Goal: Find specific page/section: Find specific page/section

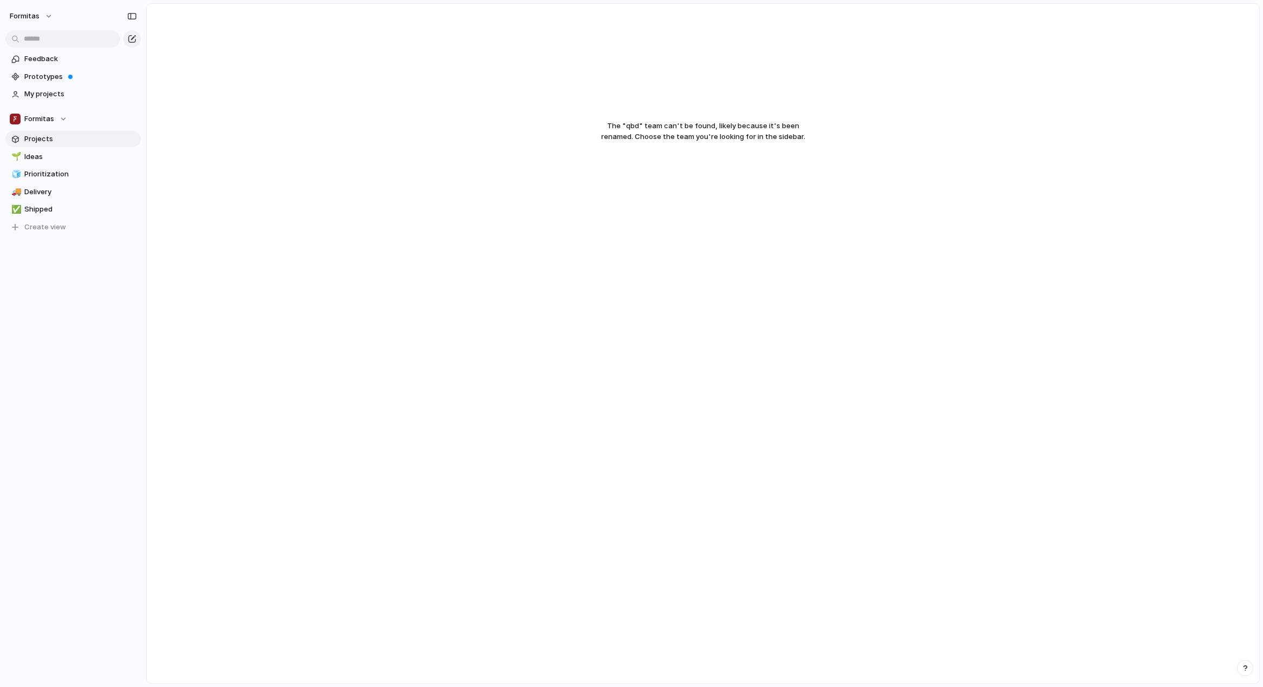
click at [51, 144] on link "Projects" at bounding box center [72, 139] width 135 height 16
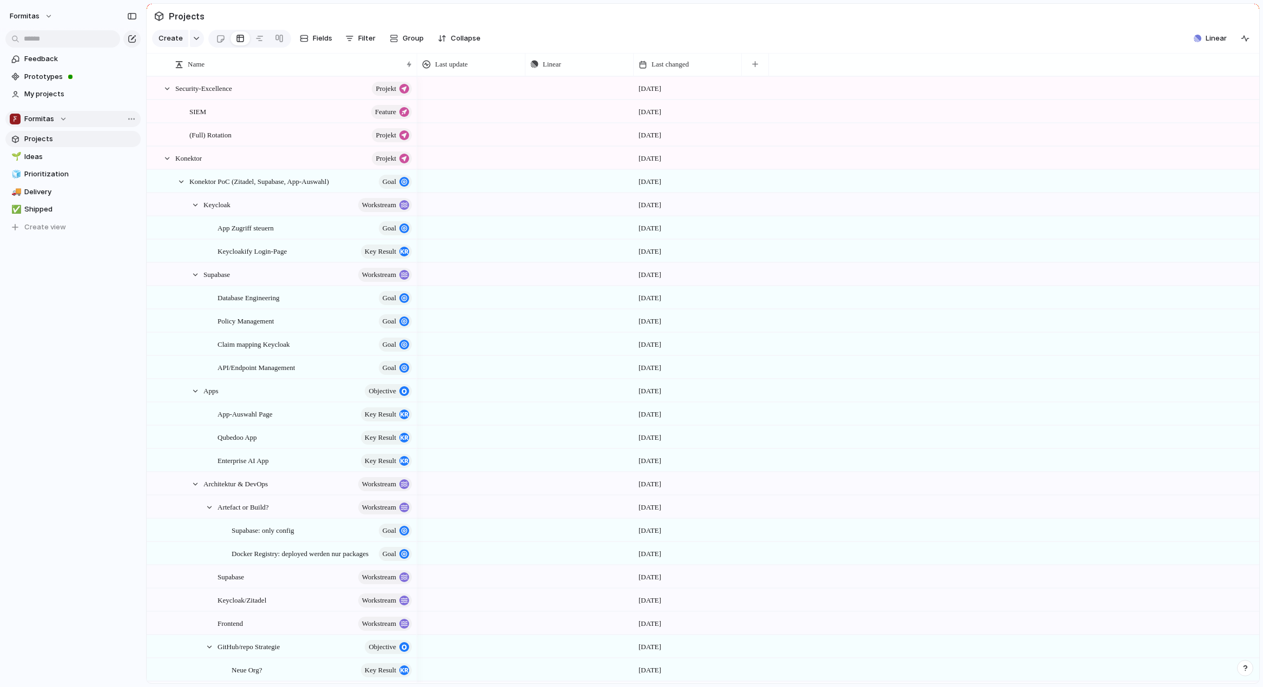
click at [65, 117] on div "Formitas" at bounding box center [38, 119] width 57 height 11
click at [71, 219] on li "🛠️ Qubedoo" at bounding box center [64, 218] width 104 height 18
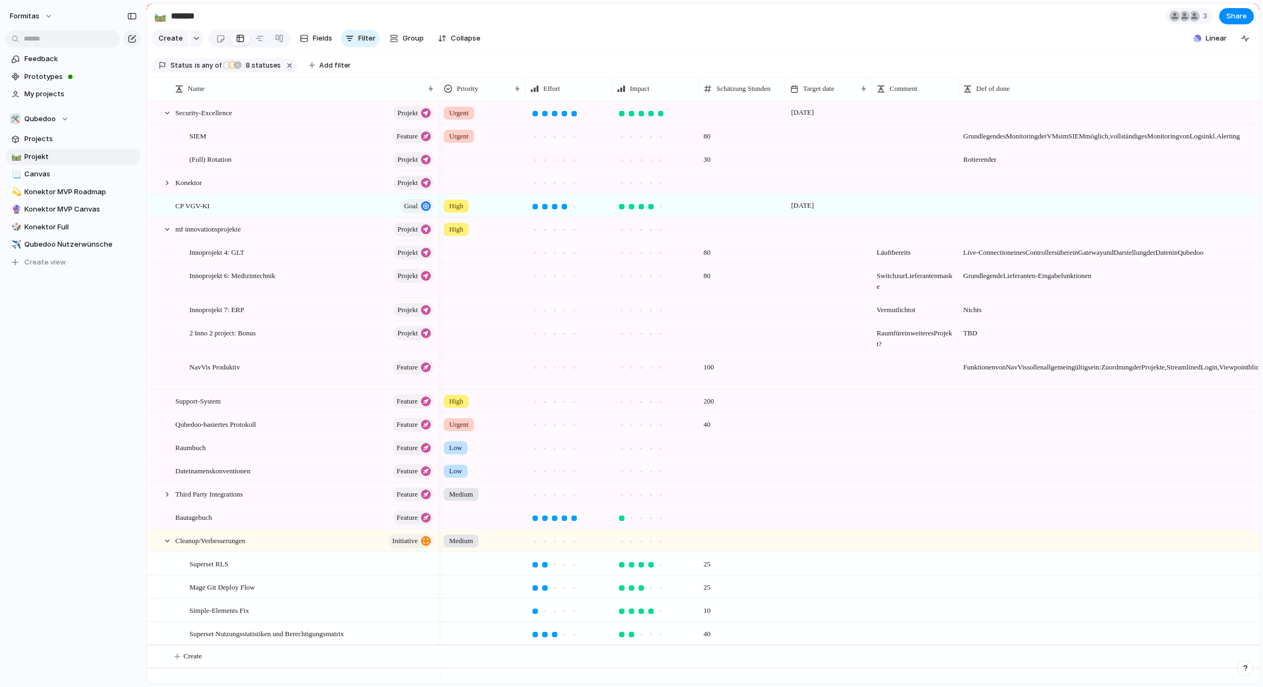
click at [86, 456] on div "Formitas Feedback Prototypes My projects 🛠️ Qubedoo Projects 🛤️ Projekt 📃 Canva…" at bounding box center [73, 343] width 146 height 687
click at [681, 310] on div at bounding box center [655, 309] width 85 height 21
click at [717, 305] on span at bounding box center [741, 302] width 85 height 6
click at [923, 315] on span "Vermutlich tot" at bounding box center [914, 307] width 85 height 17
click at [923, 318] on textarea "**********" at bounding box center [916, 319] width 78 height 13
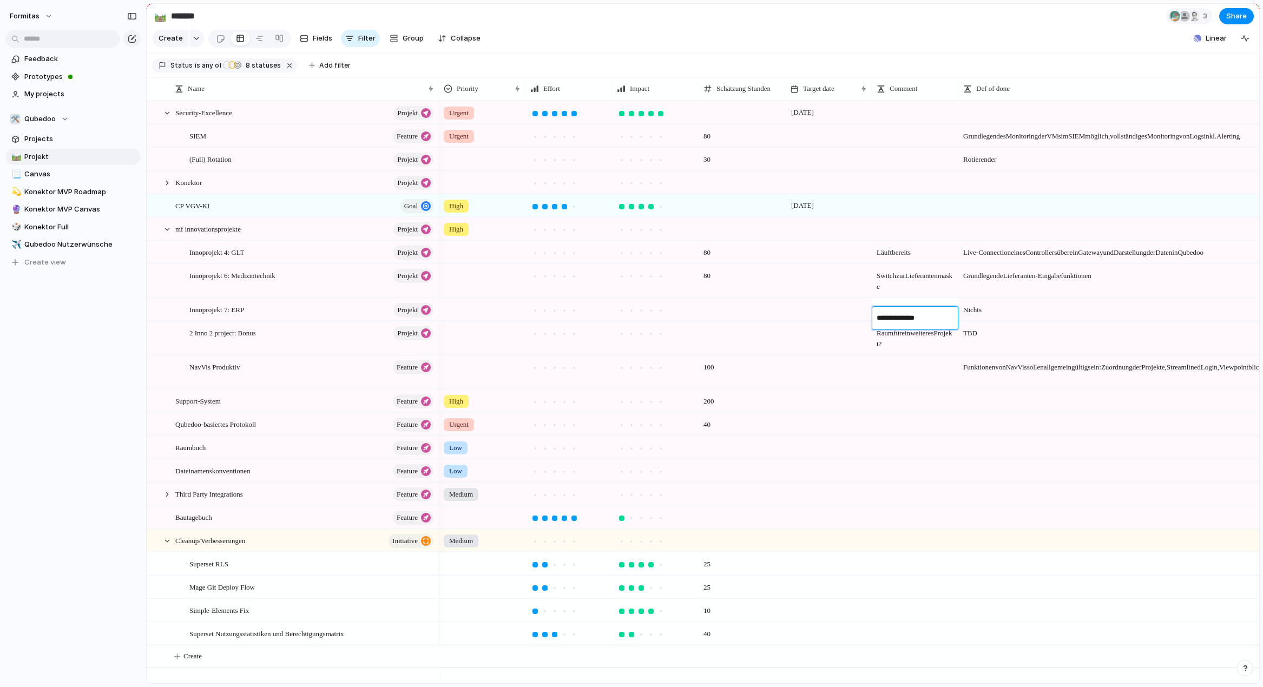
click at [923, 318] on textarea "**********" at bounding box center [916, 319] width 78 height 13
type textarea "**********"
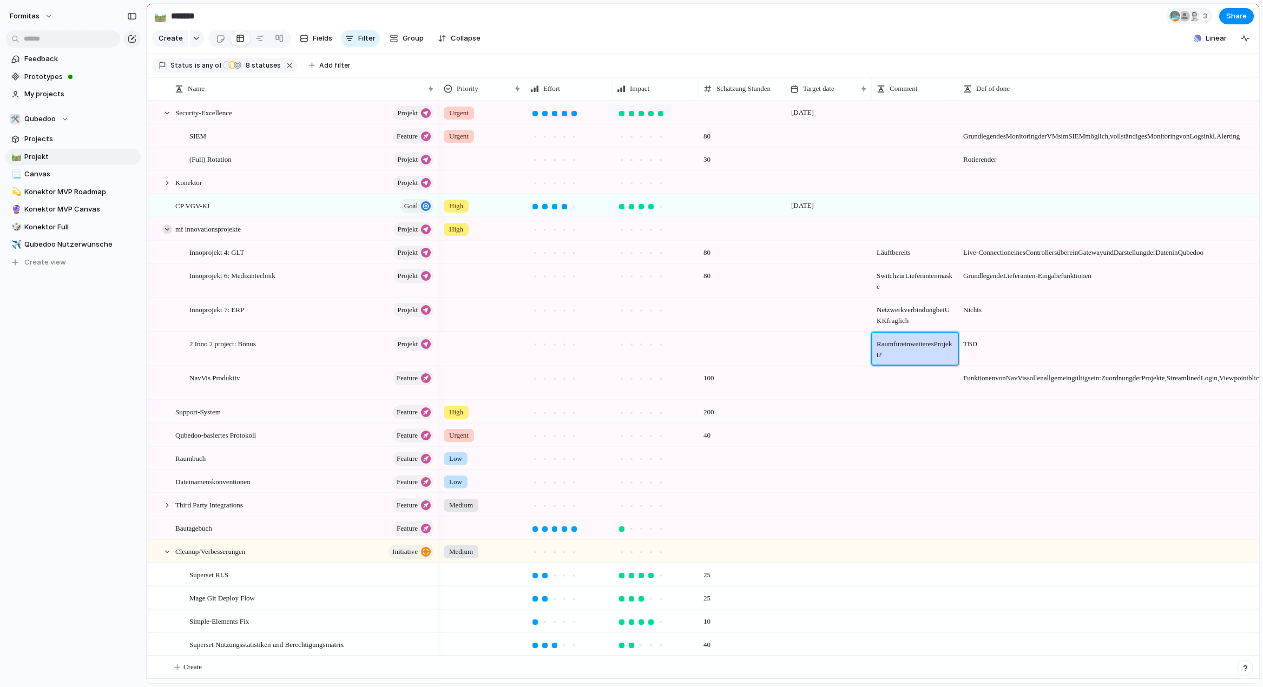
click at [168, 233] on div at bounding box center [167, 230] width 10 height 10
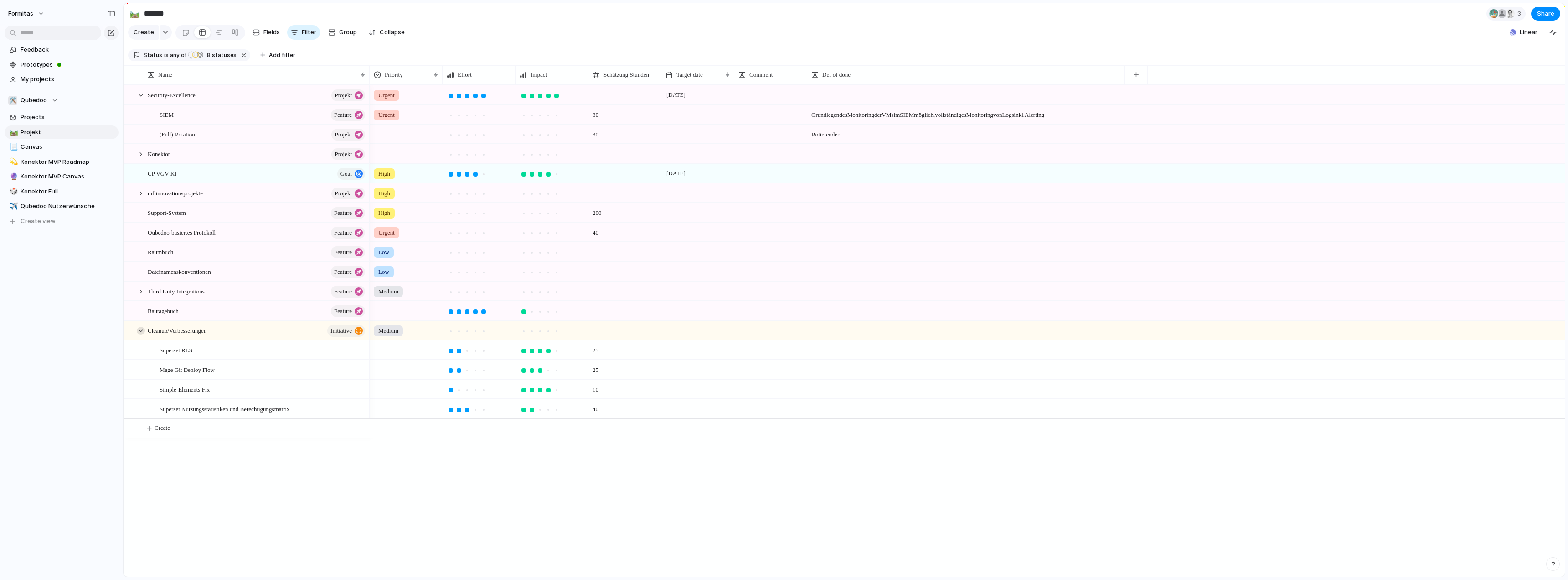
click at [142, 335] on div at bounding box center [141, 330] width 8 height 8
click at [143, 99] on div at bounding box center [141, 95] width 8 height 8
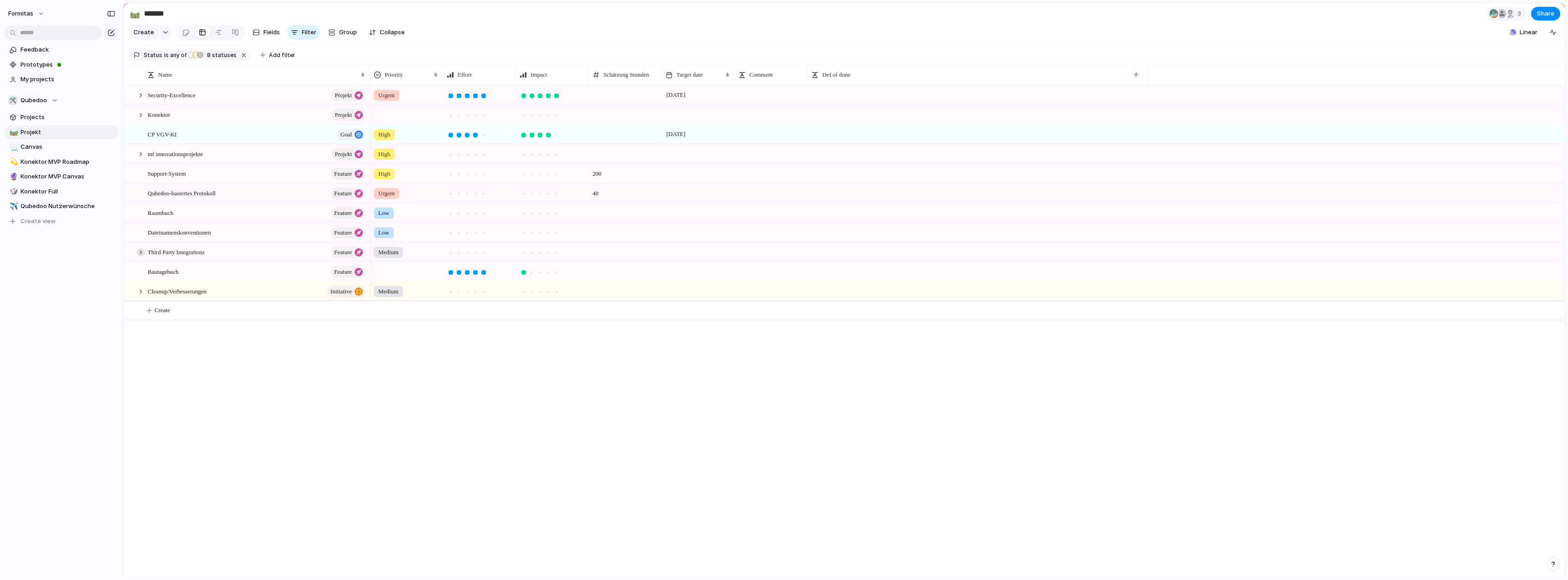
click at [139, 256] on div at bounding box center [141, 252] width 8 height 8
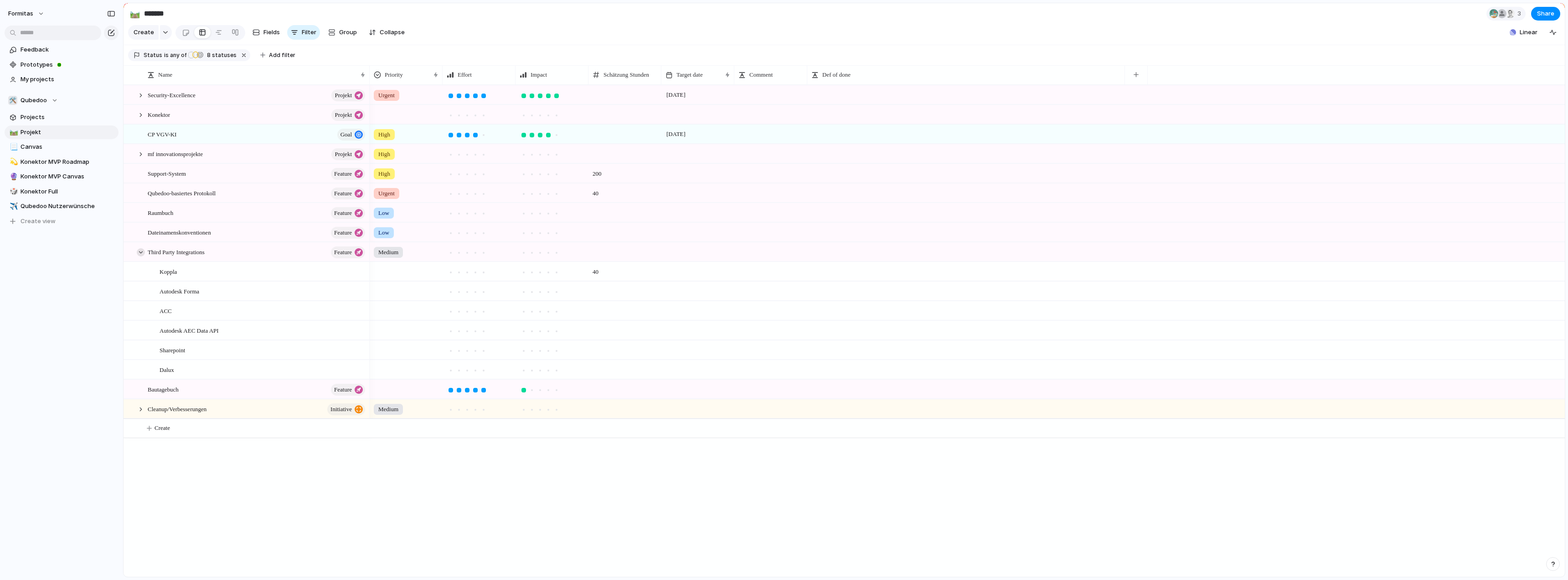
click at [139, 256] on div at bounding box center [141, 252] width 8 height 8
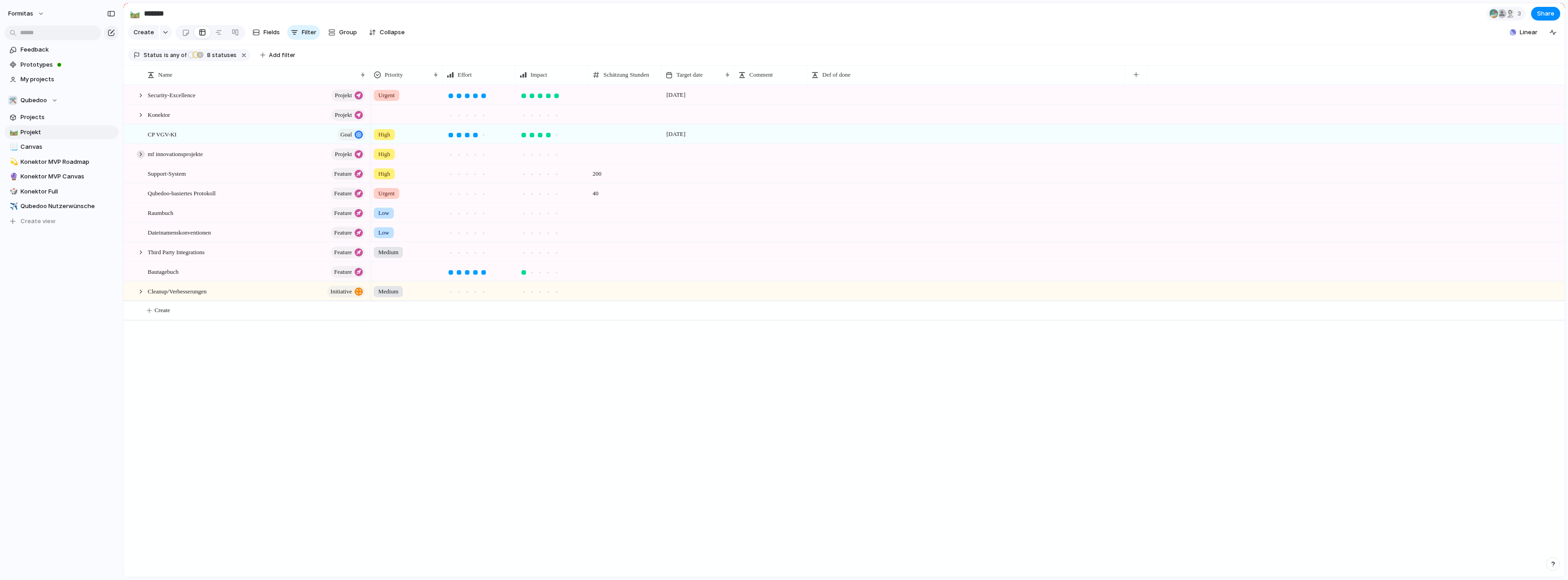
click at [142, 157] on div at bounding box center [141, 154] width 8 height 8
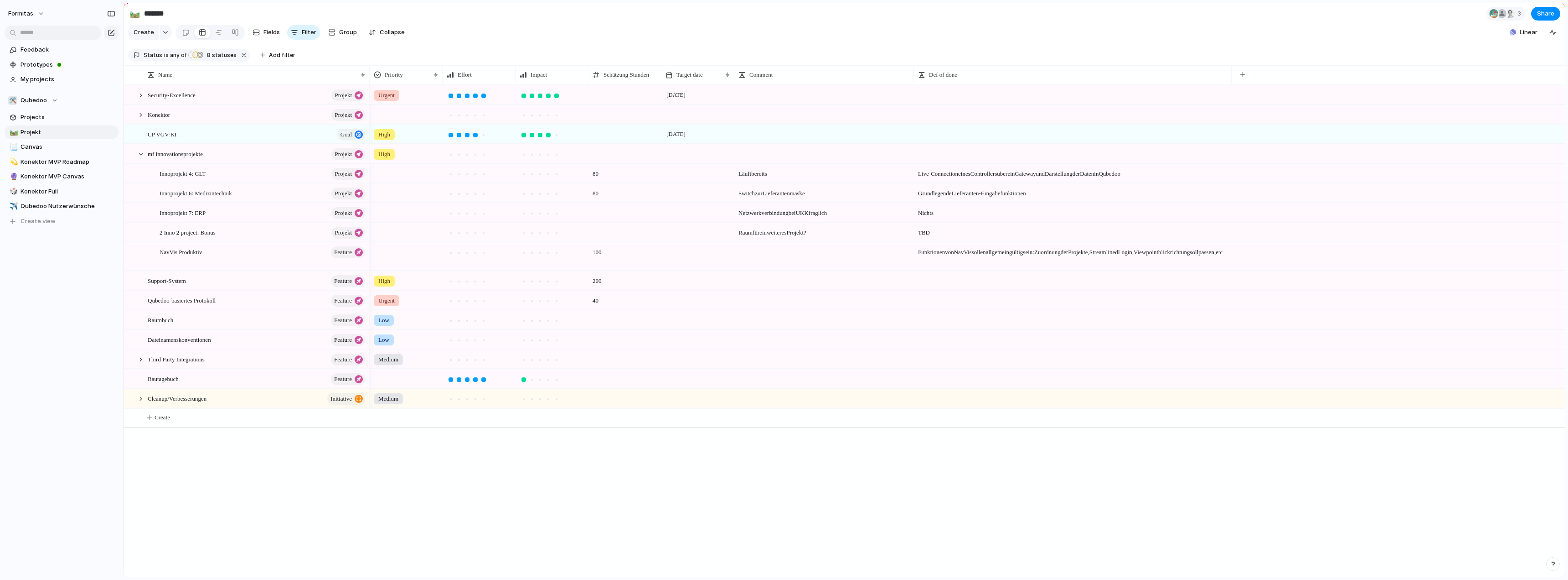
drag, startPoint x: 807, startPoint y: 82, endPoint x: 914, endPoint y: 88, distance: 107.2
click at [914, 84] on div at bounding box center [913, 74] width 4 height 19
click at [724, 32] on section "Create Fields Filter Group Zoom Collapse Linear" at bounding box center [844, 35] width 1442 height 22
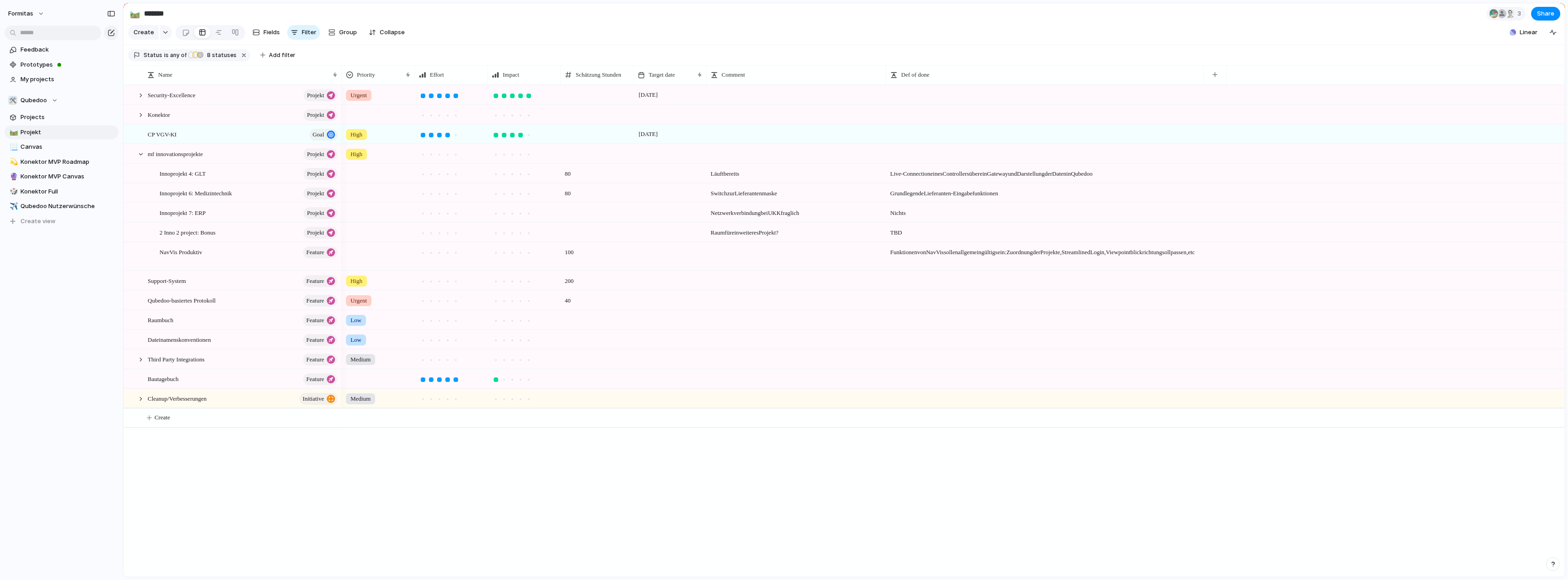
drag, startPoint x: 368, startPoint y: 81, endPoint x: 340, endPoint y: 78, distance: 28.2
click at [340, 78] on div at bounding box center [341, 74] width 4 height 19
click at [341, 512] on div "Konektor Projekt CP VGV-KI goal mf innovationsprojekte Projekt Support-System F…" at bounding box center [844, 330] width 1442 height 491
click at [141, 403] on div at bounding box center [141, 399] width 8 height 8
click at [512, 460] on div at bounding box center [511, 458] width 4 height 4
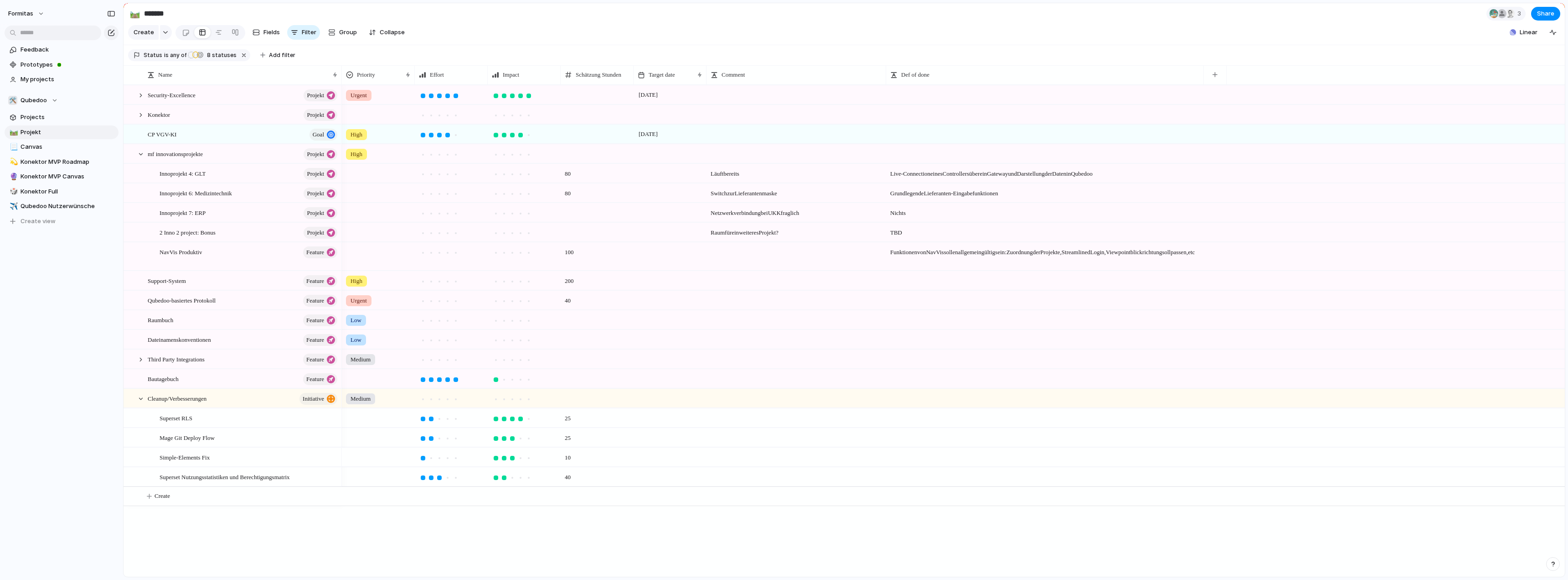
click at [479, 539] on div "High [DATE] High High 200 Urgent 40 Low Low Medium Medium Urgent [DATE] Läuft b…" at bounding box center [954, 330] width 1223 height 491
click at [142, 403] on div at bounding box center [141, 399] width 8 height 8
click at [135, 363] on div at bounding box center [131, 362] width 16 height 24
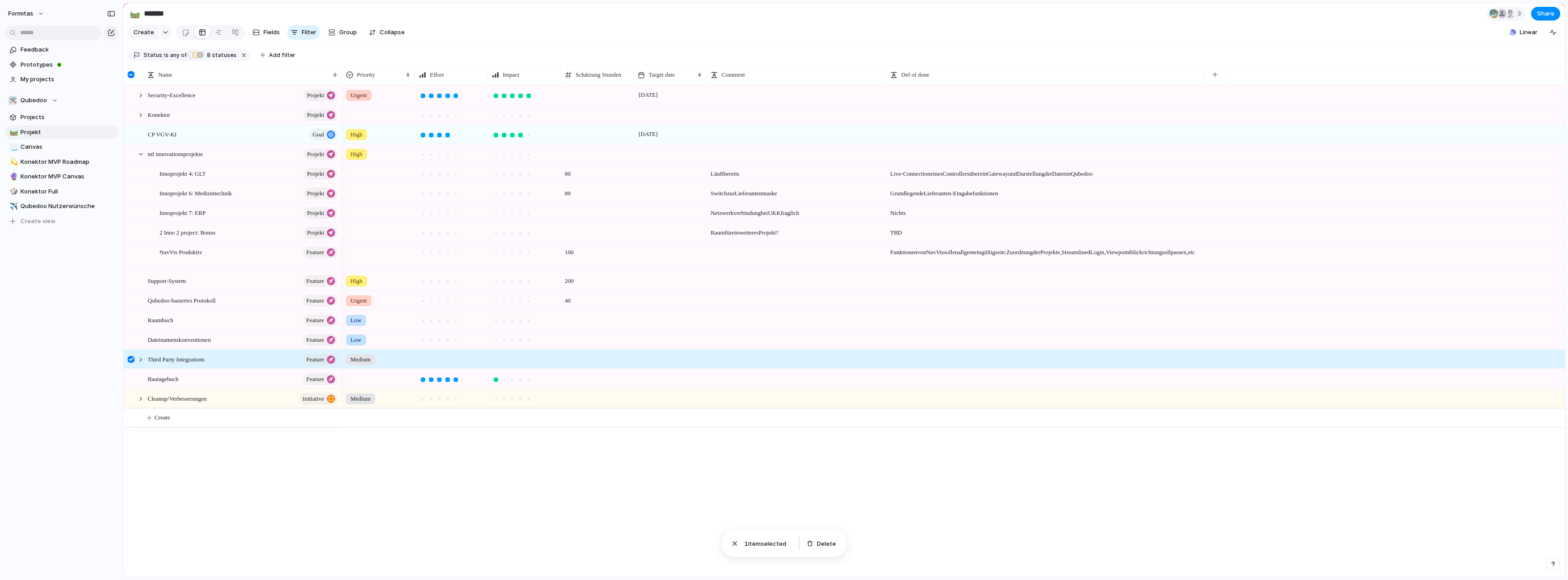
click at [134, 362] on div at bounding box center [131, 359] width 7 height 7
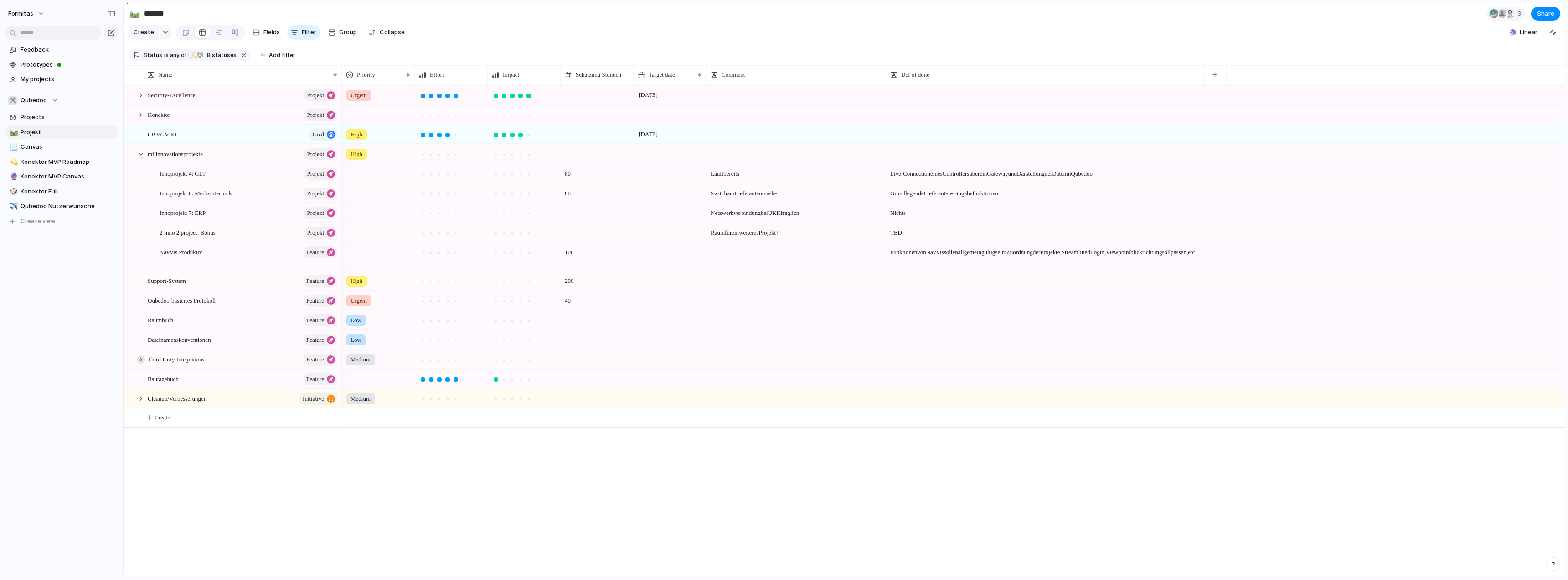
click at [139, 363] on div at bounding box center [141, 360] width 8 height 8
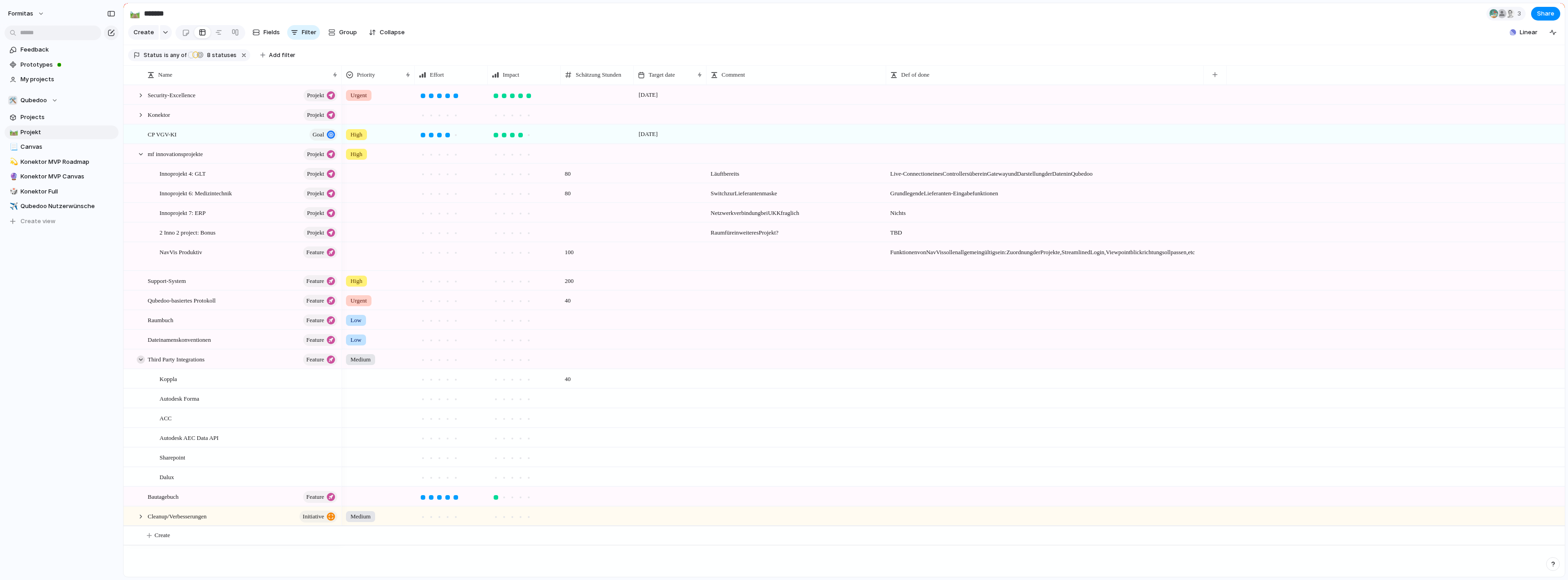
click at [140, 363] on div at bounding box center [141, 360] width 8 height 8
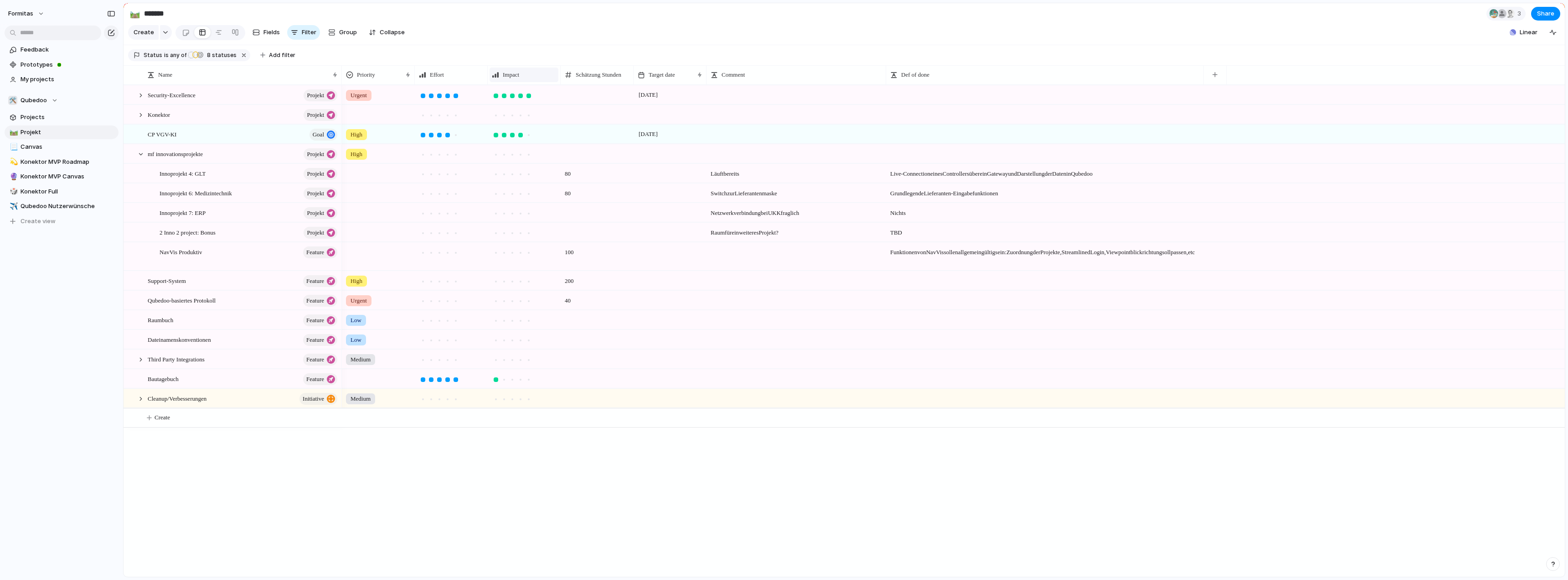
click at [511, 77] on span "Impact" at bounding box center [511, 74] width 16 height 9
click at [511, 77] on div "Modify Hide Sort ascending Sort descending" at bounding box center [784, 290] width 1568 height 580
click at [142, 158] on div at bounding box center [141, 154] width 8 height 8
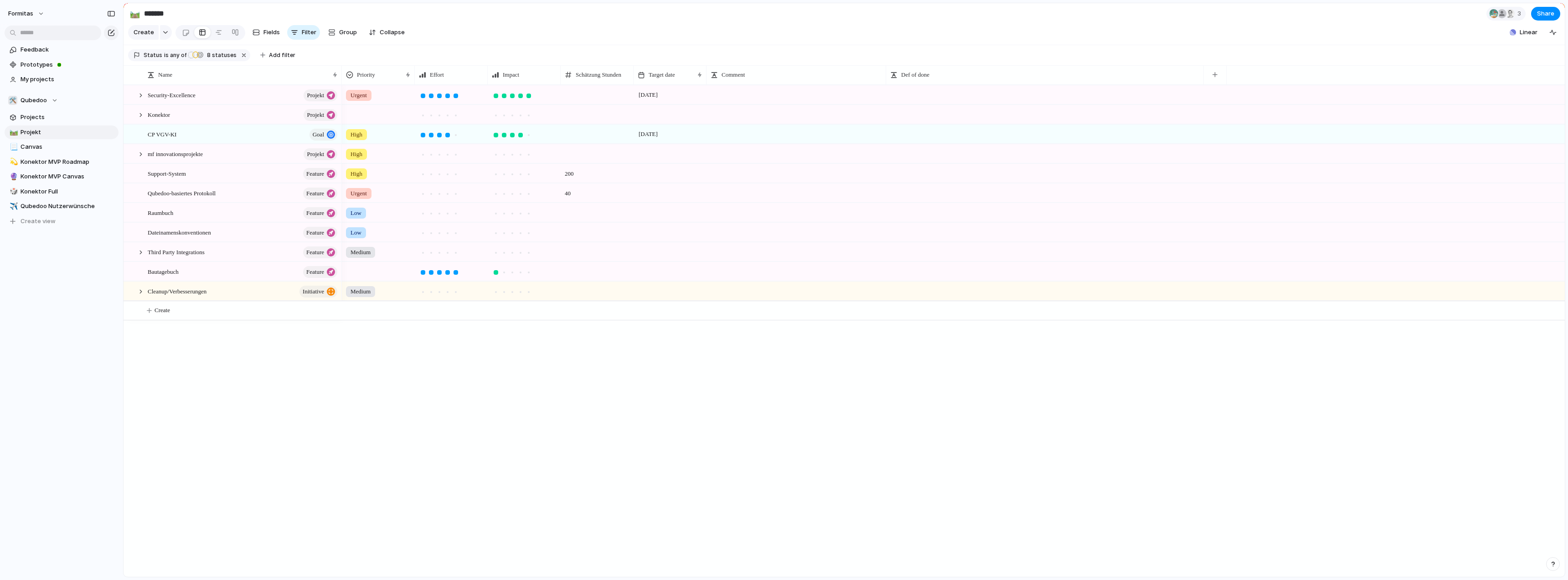
click at [285, 417] on div "Konektor Projekt CP VGV-KI goal mf innovationsprojekte Projekt Support-System F…" at bounding box center [844, 330] width 1442 height 491
